Goal: Task Accomplishment & Management: Complete application form

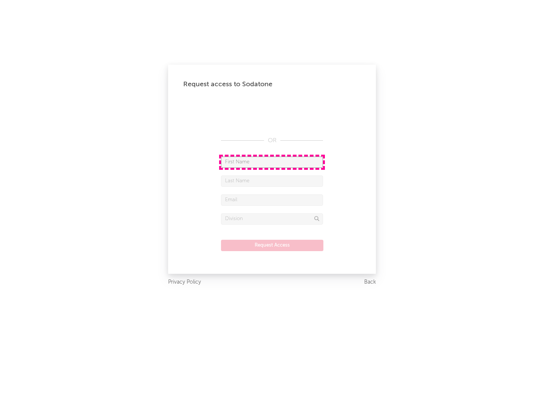
click at [272, 162] on input "text" at bounding box center [272, 162] width 102 height 11
type input "[PERSON_NAME]"
click at [272, 181] on input "text" at bounding box center [272, 180] width 102 height 11
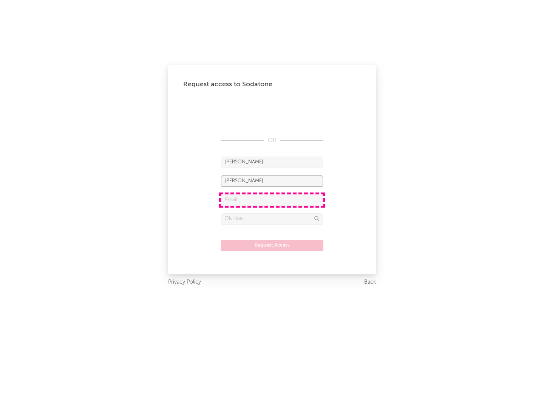
type input "[PERSON_NAME]"
click at [272, 200] on input "text" at bounding box center [272, 199] width 102 height 11
type input "[EMAIL_ADDRESS][DOMAIN_NAME]"
click at [272, 219] on input "text" at bounding box center [272, 218] width 102 height 11
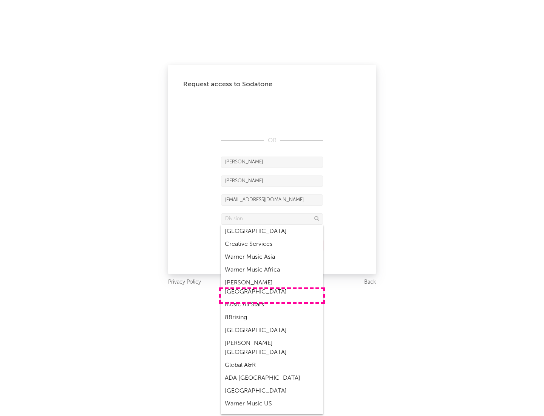
click at [272, 298] on div "Music All Stars" at bounding box center [272, 304] width 102 height 13
type input "Music All Stars"
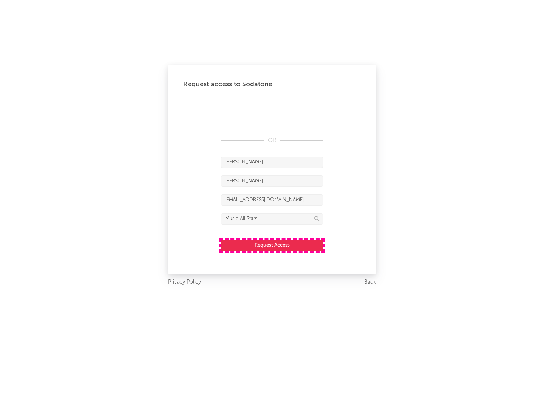
click at [272, 245] on button "Request Access" at bounding box center [272, 245] width 102 height 11
